Goal: Task Accomplishment & Management: Manage account settings

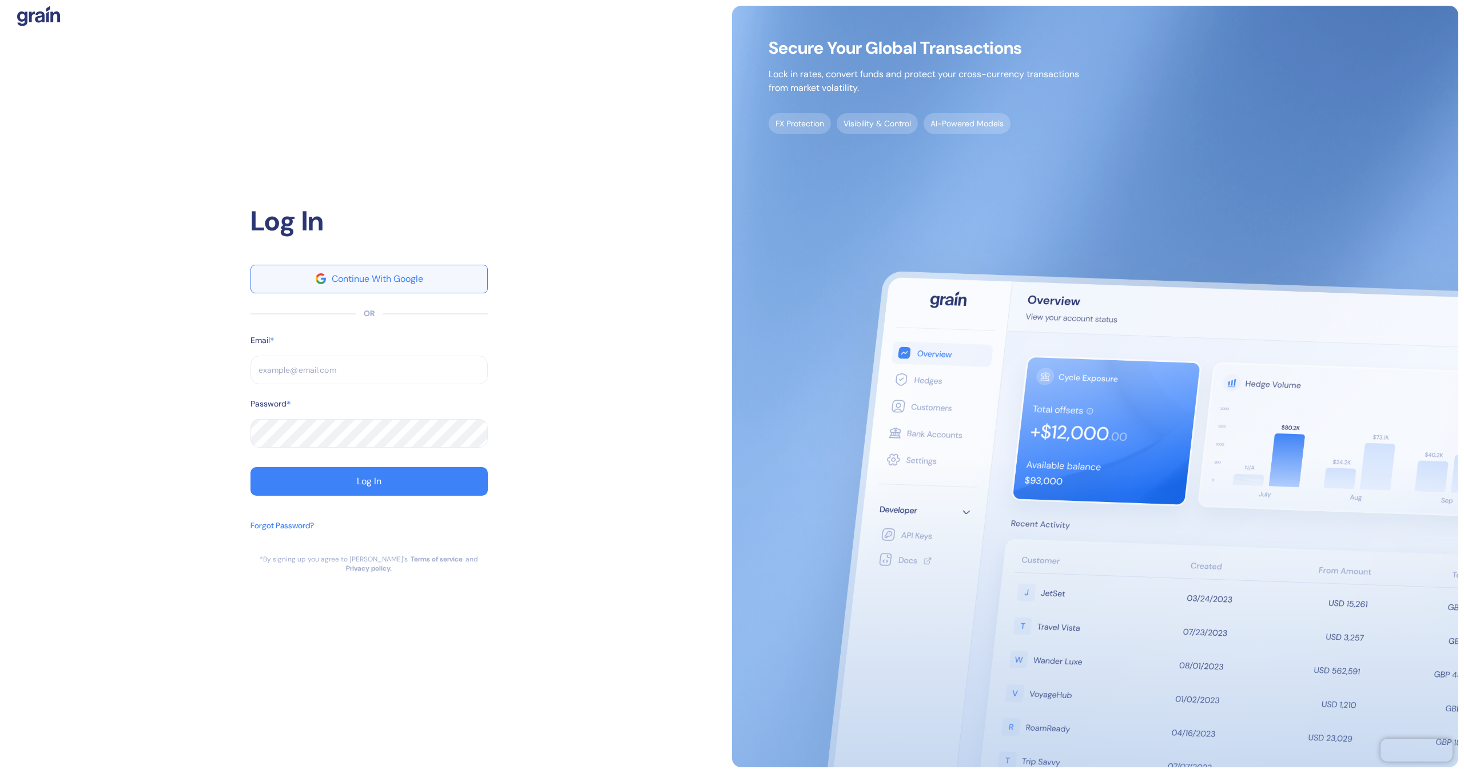
click at [433, 277] on button "Continue With Google" at bounding box center [368, 279] width 237 height 29
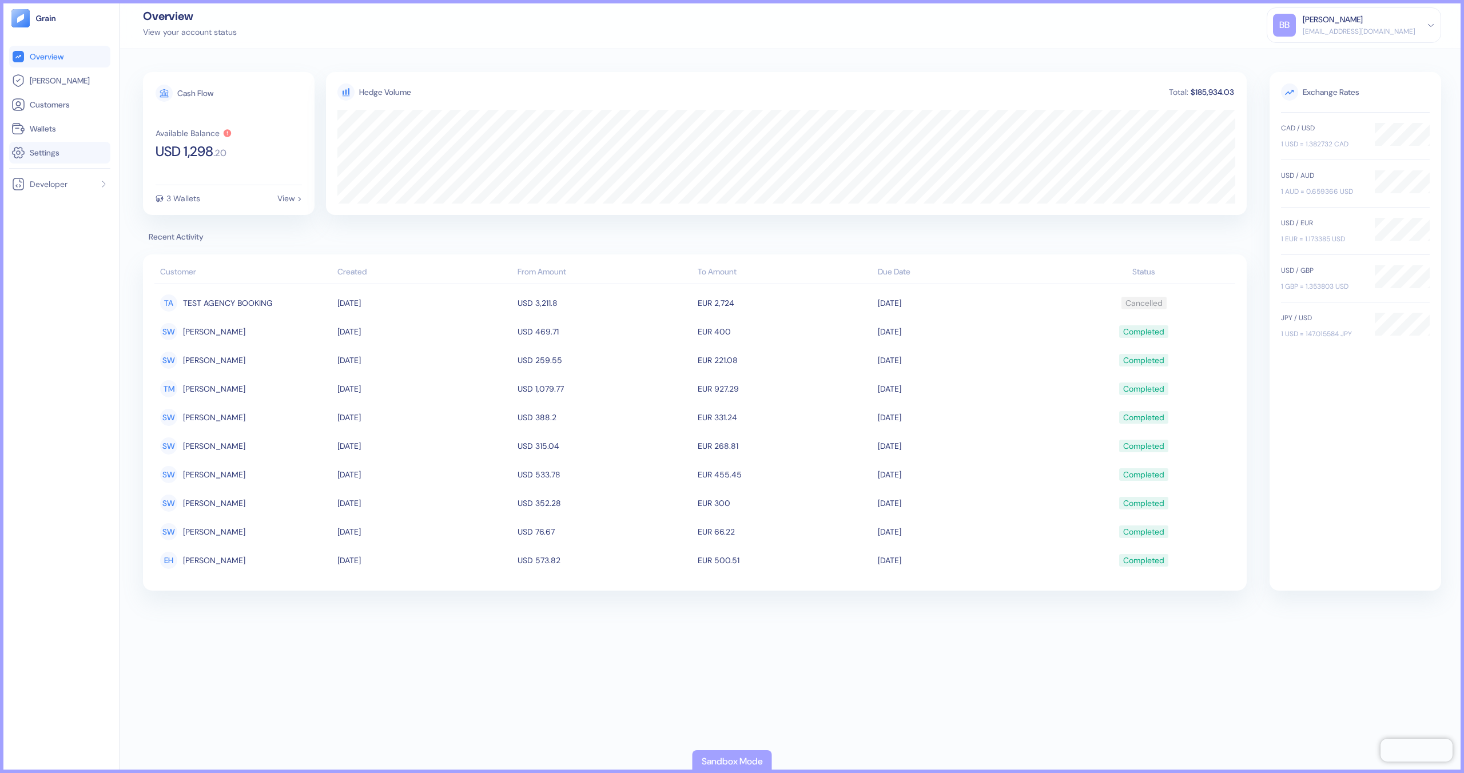
click at [72, 148] on link "Settings" at bounding box center [59, 153] width 97 height 14
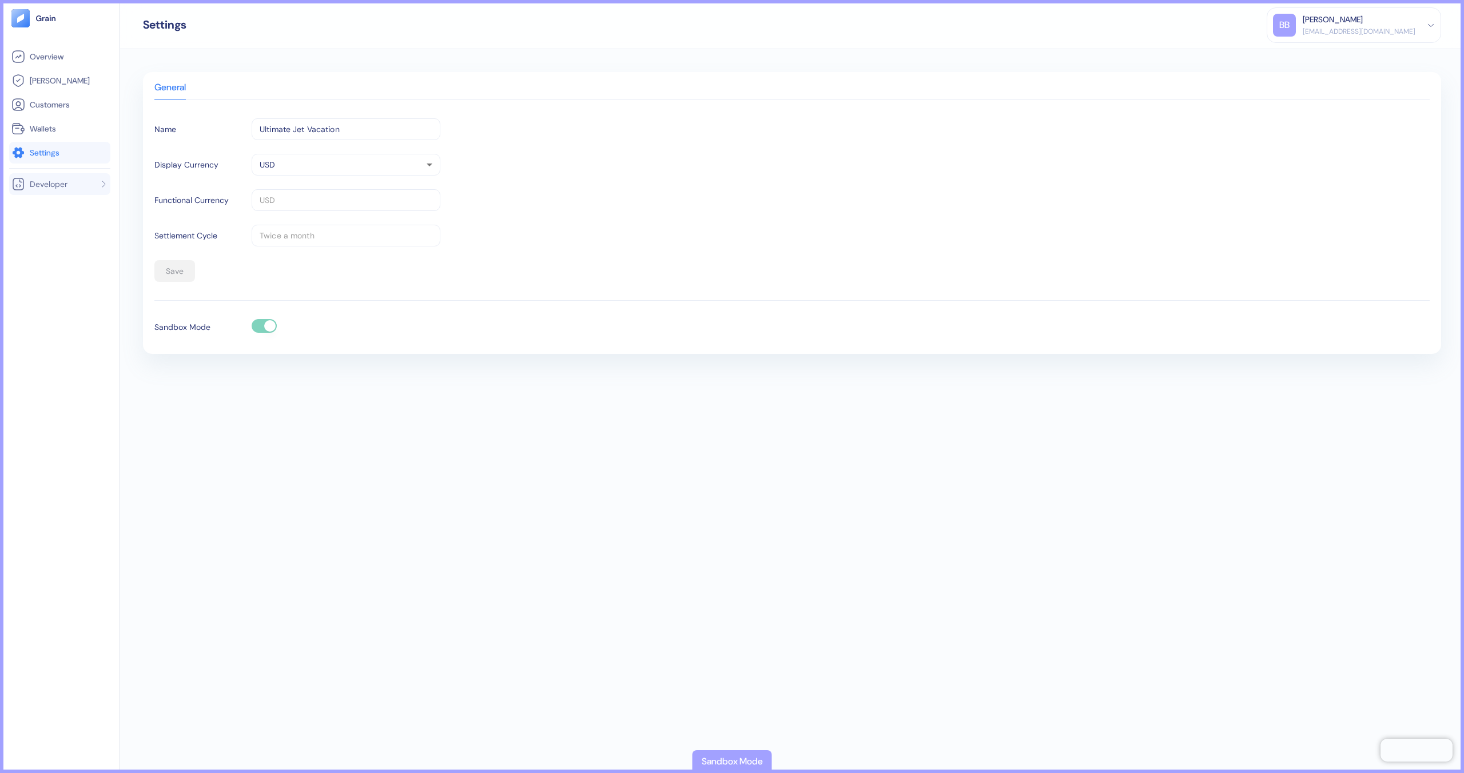
click at [63, 192] on li "Developer" at bounding box center [59, 184] width 101 height 22
click at [78, 124] on link "Wallets" at bounding box center [59, 129] width 97 height 14
